Goal: Information Seeking & Learning: Learn about a topic

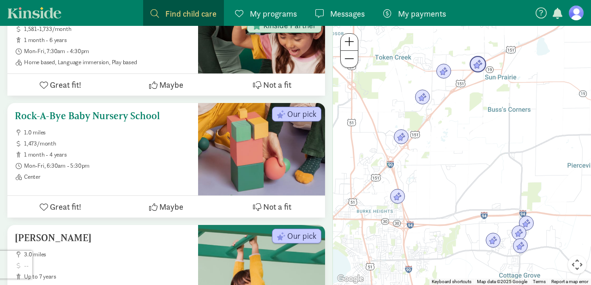
scroll to position [1108, 0]
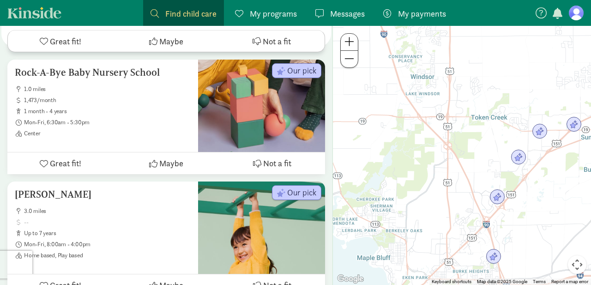
drag, startPoint x: 465, startPoint y: 140, endPoint x: 561, endPoint y: 198, distance: 112.5
click at [562, 198] on div at bounding box center [462, 155] width 258 height 259
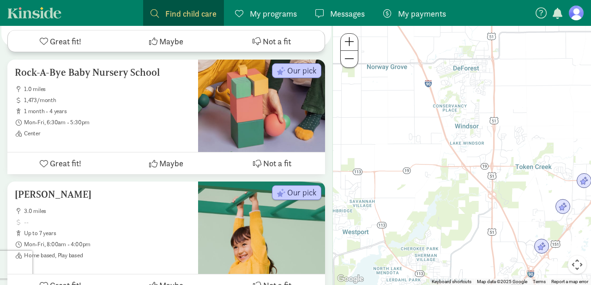
drag, startPoint x: 417, startPoint y: 147, endPoint x: 464, endPoint y: 197, distance: 69.3
click at [463, 198] on div at bounding box center [462, 155] width 258 height 259
